Goal: Task Accomplishment & Management: Use online tool/utility

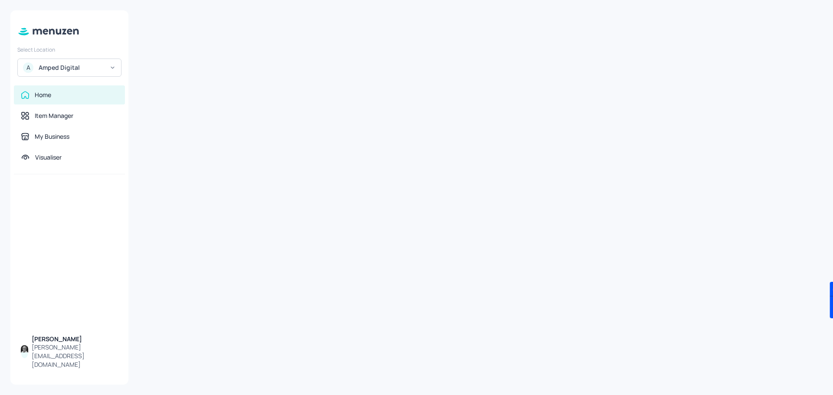
click at [107, 68] on div "A Amped Digital" at bounding box center [69, 68] width 104 height 18
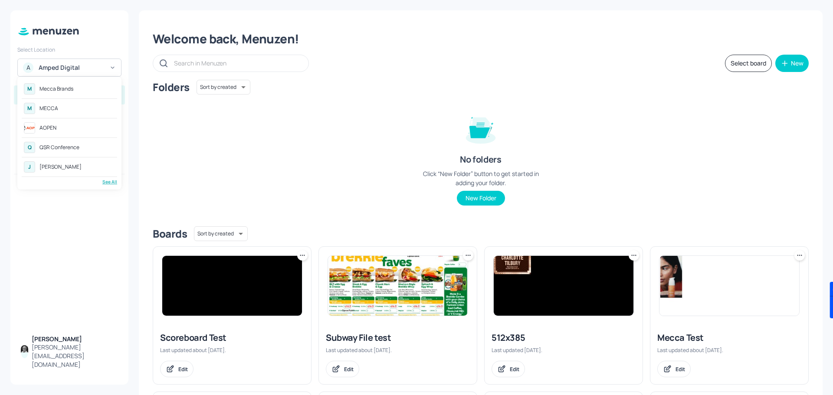
click at [70, 88] on div "Mecca Brands" at bounding box center [56, 88] width 34 height 5
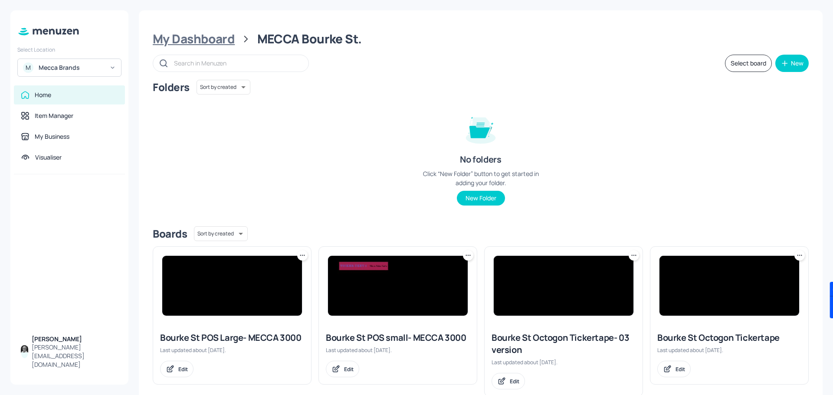
click at [207, 39] on div "My Dashboard" at bounding box center [194, 39] width 82 height 16
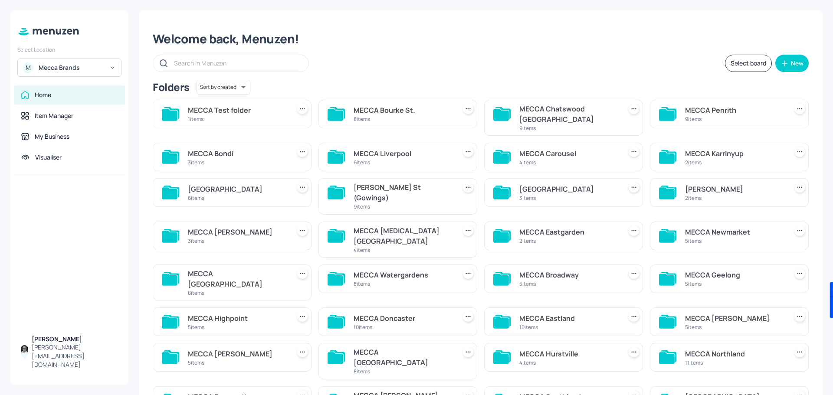
click at [225, 110] on div "MECCA Test folder" at bounding box center [237, 110] width 99 height 10
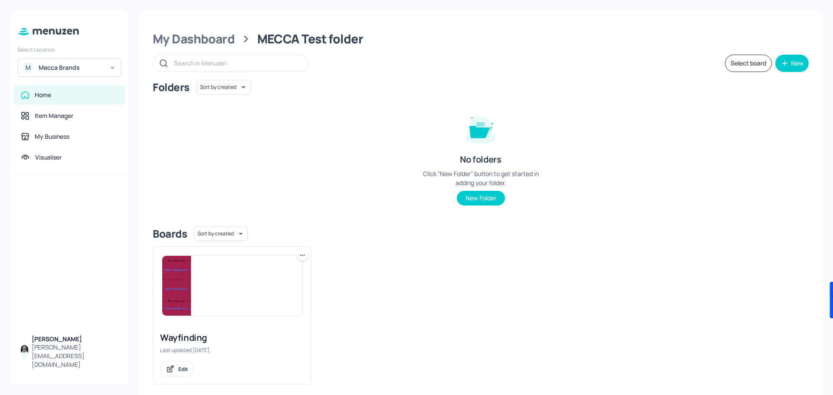
click at [215, 281] on img at bounding box center [232, 286] width 140 height 60
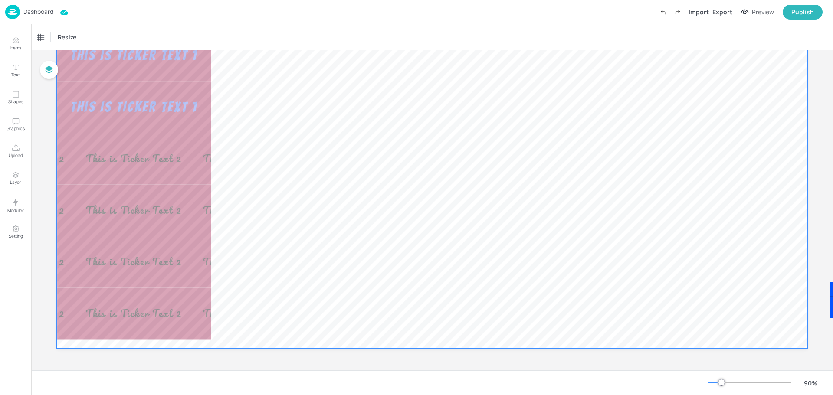
scroll to position [108, 0]
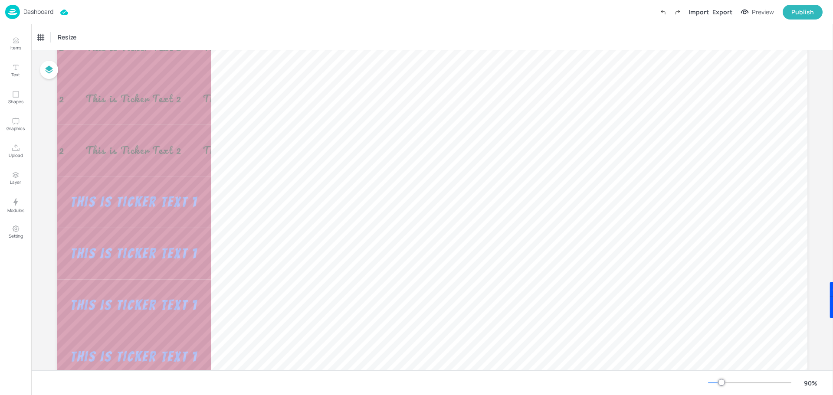
click at [34, 11] on p "Dashboard" at bounding box center [38, 12] width 30 height 6
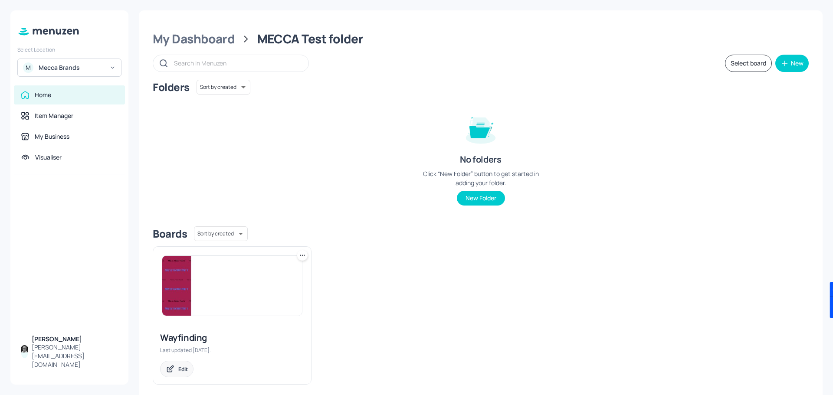
click at [184, 368] on div "Edit" at bounding box center [183, 369] width 10 height 7
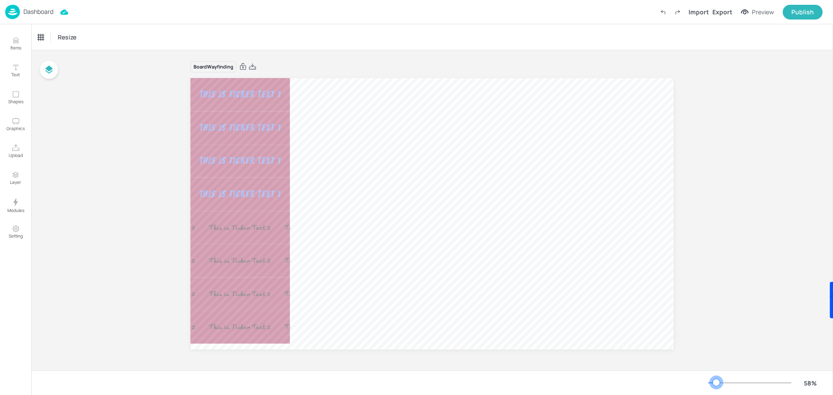
click at [716, 385] on div at bounding box center [749, 383] width 83 height 7
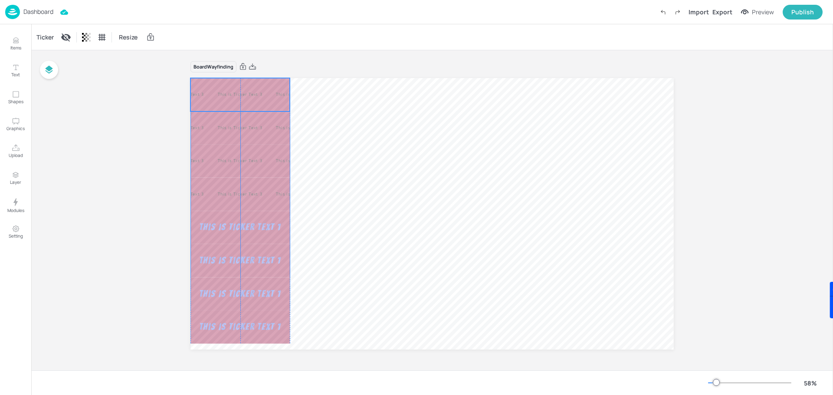
click at [252, 90] on div "This is Ticker Text 1 This is Ticker Text 1 This is Ticker Text 1 This is Ticke…" at bounding box center [239, 94] width 99 height 33
click at [41, 37] on div "Ticker" at bounding box center [45, 37] width 21 height 14
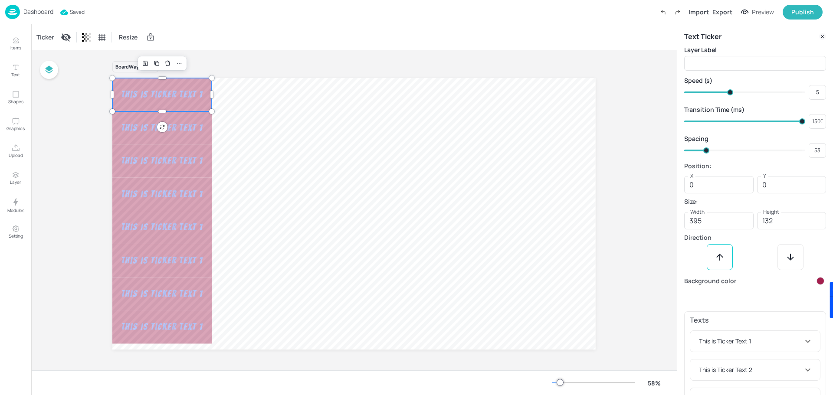
click at [816, 280] on div at bounding box center [820, 281] width 8 height 8
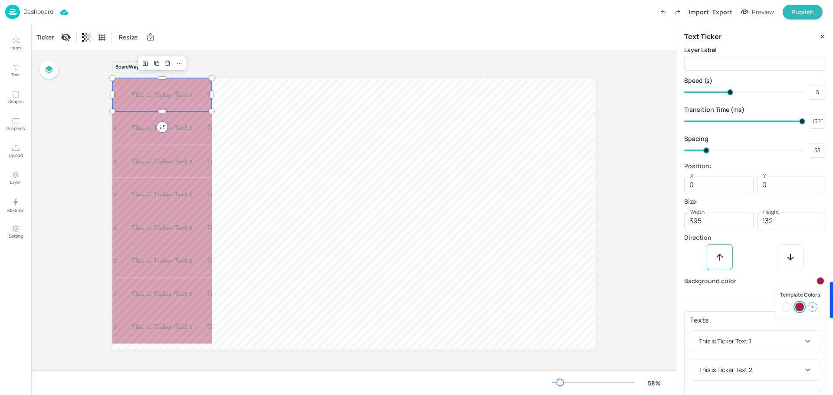
click at [815, 308] on div at bounding box center [813, 307] width 10 height 10
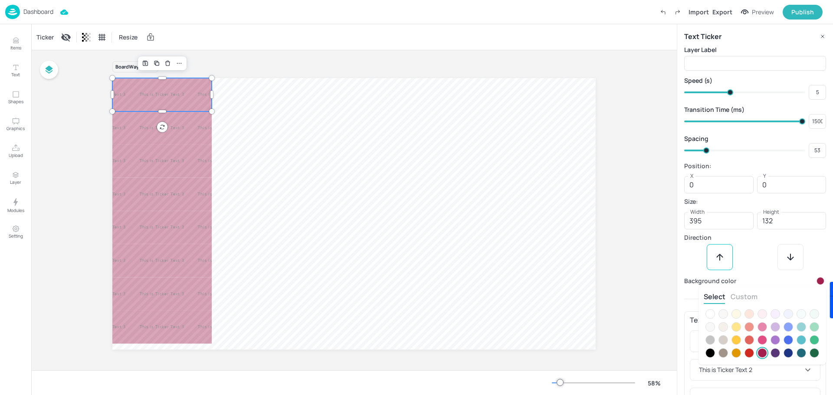
click at [710, 353] on div at bounding box center [710, 353] width 10 height 10
click at [630, 158] on div at bounding box center [416, 197] width 833 height 395
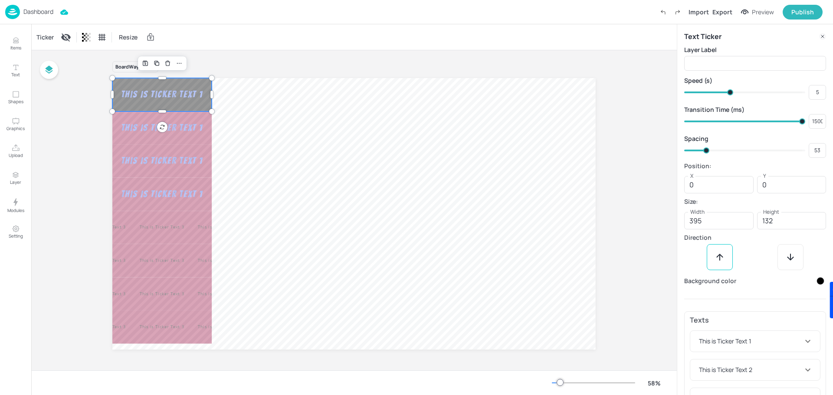
click at [38, 12] on p "Dashboard" at bounding box center [38, 12] width 30 height 6
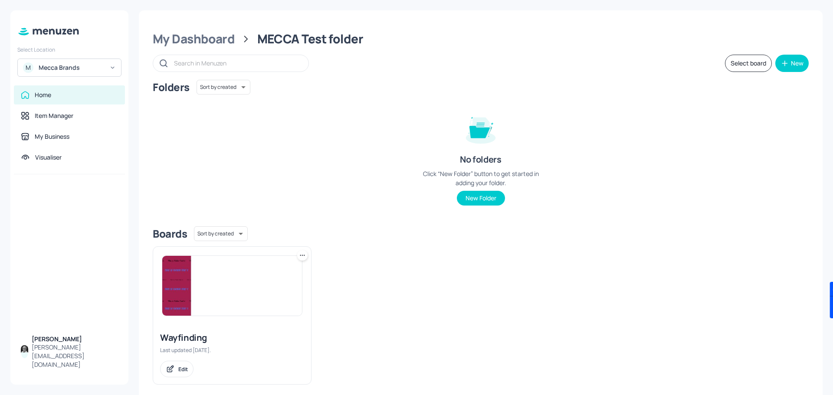
click at [210, 281] on img at bounding box center [232, 286] width 140 height 60
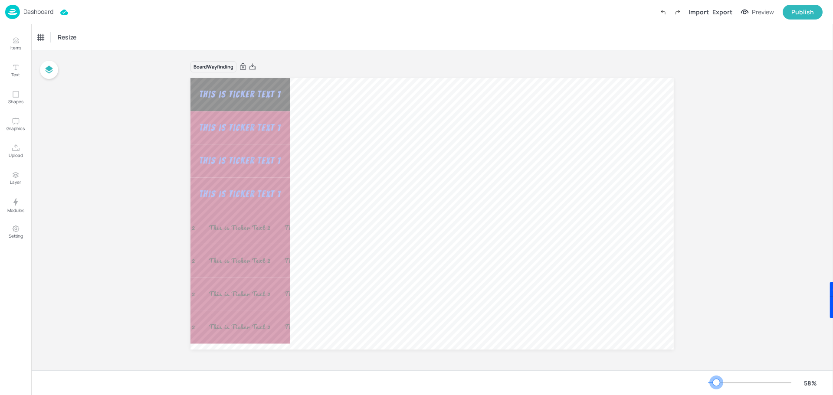
click at [716, 383] on div at bounding box center [712, 383] width 8 height 1
click at [245, 89] on div "This is Ticker Text 1 This is Ticker Text 1 This is Ticker Text 1 This is Ticke…" at bounding box center [239, 94] width 99 height 33
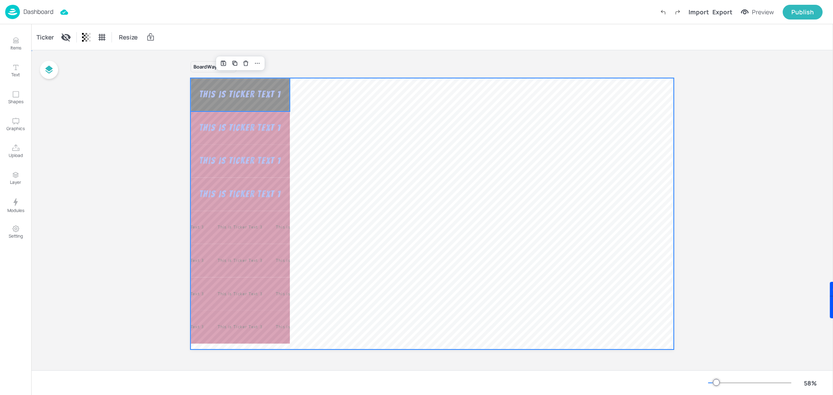
click at [430, 121] on div at bounding box center [431, 214] width 483 height 272
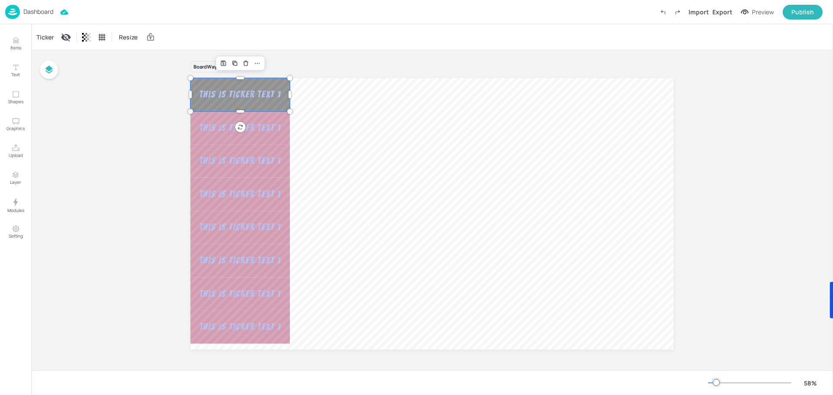
click at [243, 86] on div "This is Ticker Text 1 This is Ticker Text 1 This is Ticker Text 1 This is Ticke…" at bounding box center [239, 94] width 99 height 33
click at [258, 128] on div "This is Ticker Text 1" at bounding box center [240, 128] width 95 height 12
click at [261, 96] on div at bounding box center [257, 96] width 11 height 11
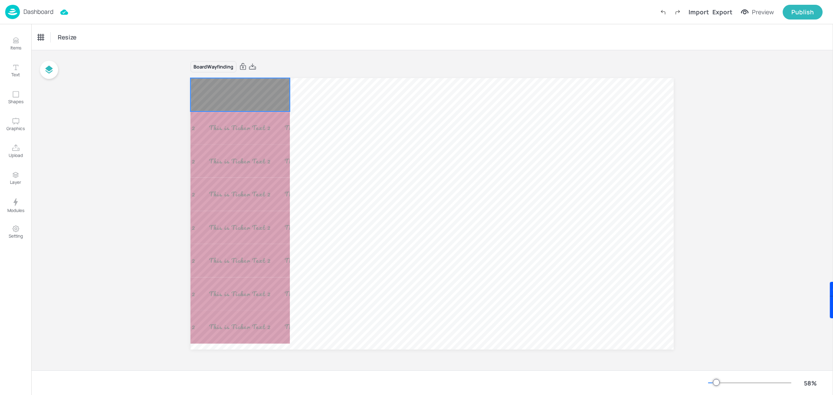
click at [272, 96] on div "This is Ticker Text 1 This is Ticker Text 1 This is Ticker Text 1 This is Ticke…" at bounding box center [239, 94] width 99 height 33
click at [262, 125] on div "This is Ticker Text 1 This is Ticker Text 1 This is Ticker Text 1 This is Ticke…" at bounding box center [239, 127] width 99 height 33
click at [281, 90] on div "This is Ticker Text 1 This is Ticker Text 1 This is Ticker Text 1 This is Ticke…" at bounding box center [239, 94] width 99 height 33
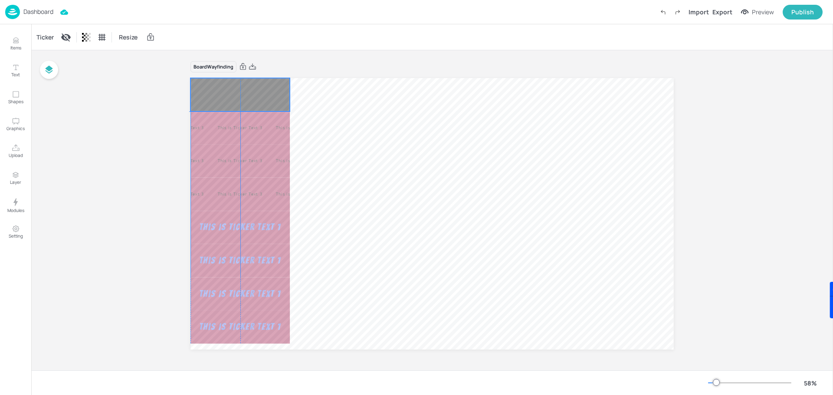
click at [280, 94] on div "This is Ticker Text 1 This is Ticker Text 1 This is Ticker Text 1 This is Ticke…" at bounding box center [239, 94] width 99 height 33
